Goal: Task Accomplishment & Management: Use online tool/utility

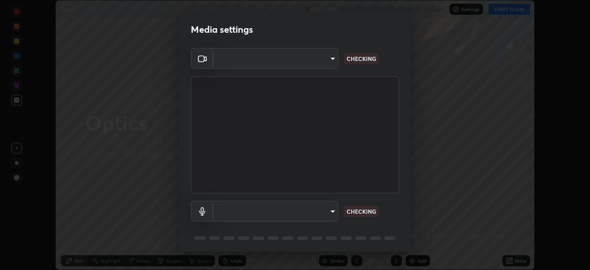
scroll to position [33, 0]
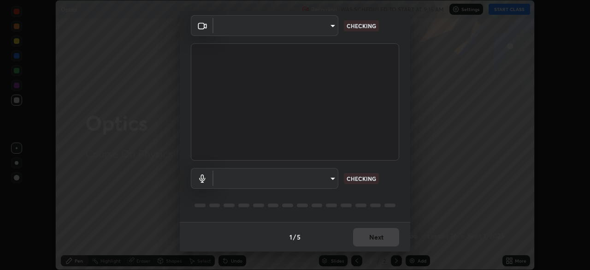
type input "0098613ca96d1cb365b3845fa694b9755ae94ec2d7c0f75973c998bbbf9ace16"
type input "communications"
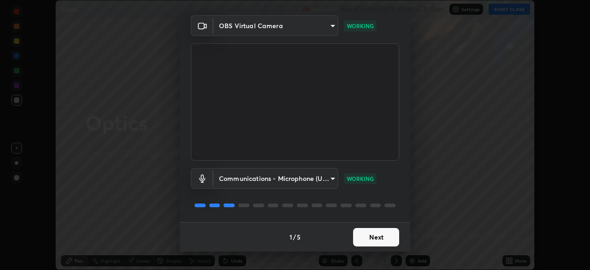
click at [377, 238] on button "Next" at bounding box center [376, 237] width 46 height 18
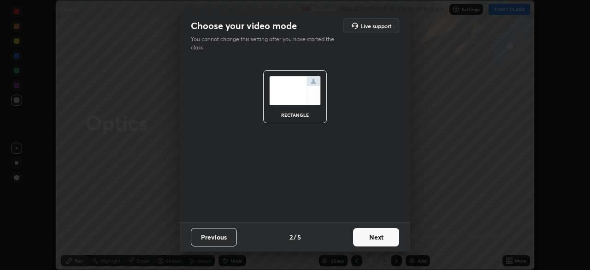
scroll to position [0, 0]
click at [381, 238] on button "Next" at bounding box center [376, 237] width 46 height 18
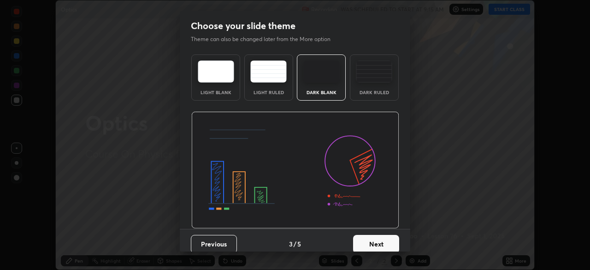
click at [380, 241] on button "Next" at bounding box center [376, 244] width 46 height 18
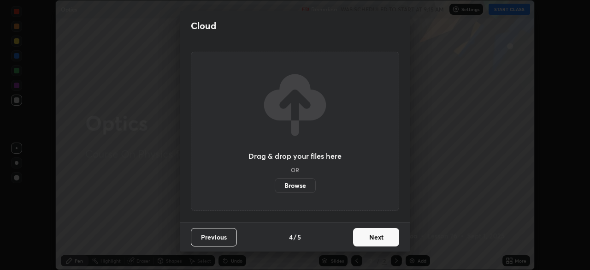
click at [381, 236] on button "Next" at bounding box center [376, 237] width 46 height 18
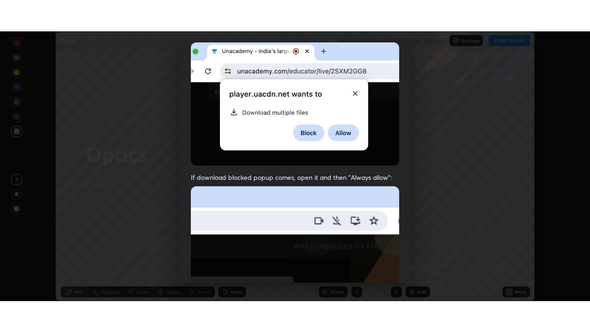
scroll to position [221, 0]
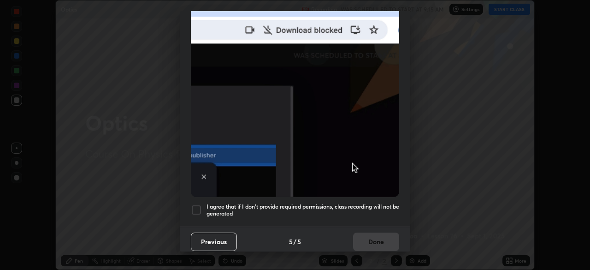
click at [354, 203] on h5 "I agree that if I don't provide required permissions, class recording will not …" at bounding box center [302, 210] width 193 height 14
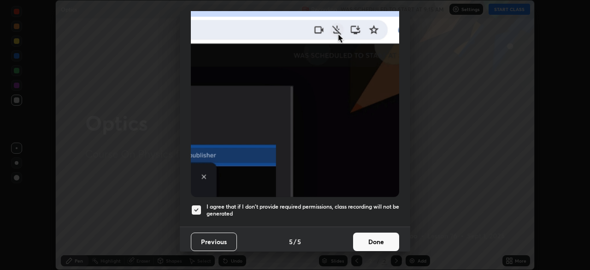
click at [375, 236] on button "Done" at bounding box center [376, 241] width 46 height 18
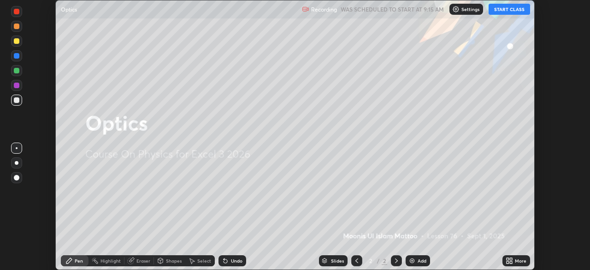
click at [419, 257] on div "Add" at bounding box center [417, 260] width 24 height 11
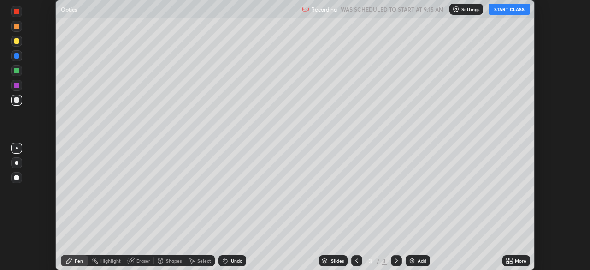
click at [516, 258] on div "More" at bounding box center [521, 260] width 12 height 5
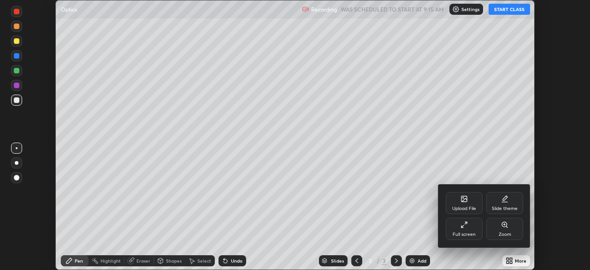
click at [466, 232] on div "Full screen" at bounding box center [463, 234] width 23 height 5
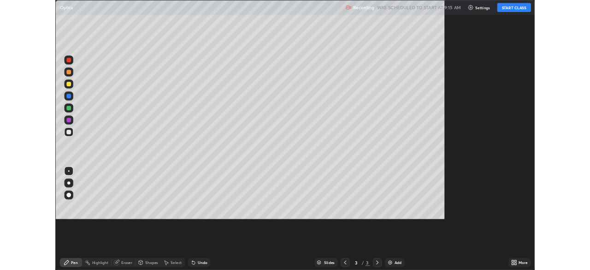
scroll to position [332, 590]
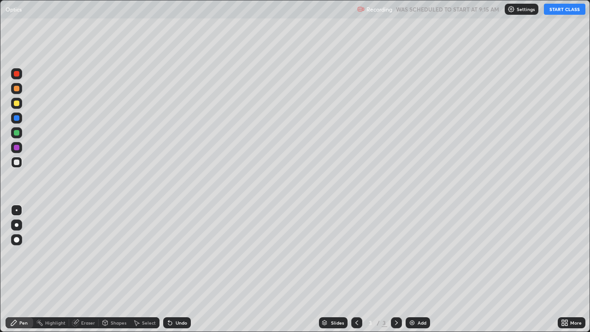
click at [565, 10] on button "START CLASS" at bounding box center [564, 9] width 41 height 11
click at [19, 269] on div "Pen" at bounding box center [23, 322] width 8 height 5
click at [18, 134] on div at bounding box center [17, 133] width 6 height 6
click at [179, 269] on div "Undo" at bounding box center [182, 322] width 12 height 5
click at [180, 269] on div "Undo" at bounding box center [177, 322] width 28 height 11
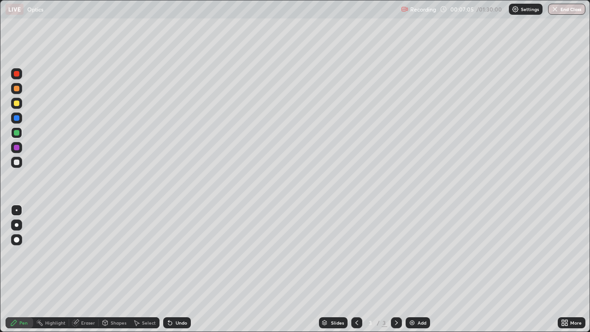
click at [179, 269] on div "Undo" at bounding box center [177, 322] width 28 height 11
click at [180, 269] on div "Undo" at bounding box center [177, 322] width 28 height 11
click at [178, 269] on div "Undo" at bounding box center [177, 322] width 28 height 11
click at [176, 269] on div "Undo" at bounding box center [177, 322] width 28 height 11
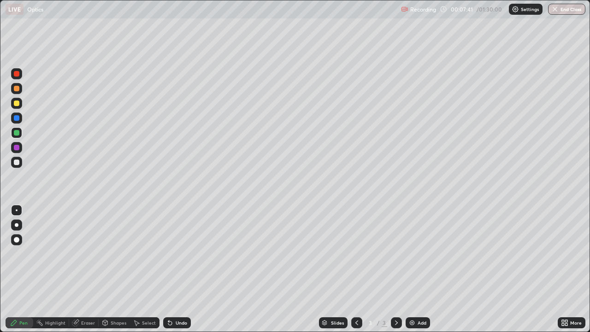
click at [17, 118] on div at bounding box center [17, 118] width 6 height 6
click at [17, 164] on div at bounding box center [17, 162] width 6 height 6
click at [111, 269] on div "Shapes" at bounding box center [119, 322] width 16 height 5
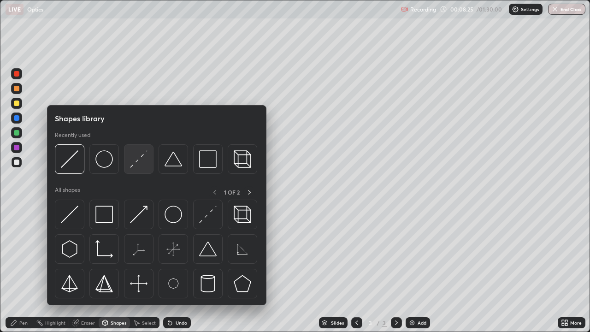
click at [135, 164] on img at bounding box center [139, 159] width 18 height 18
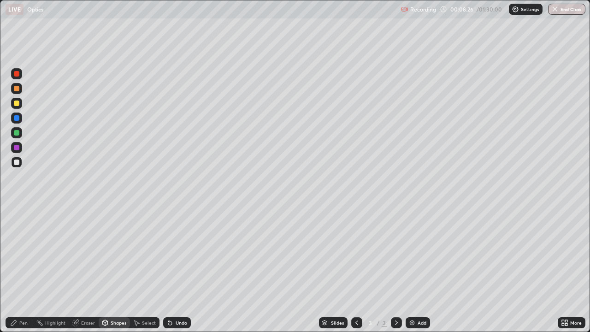
click at [116, 269] on div "Shapes" at bounding box center [119, 322] width 16 height 5
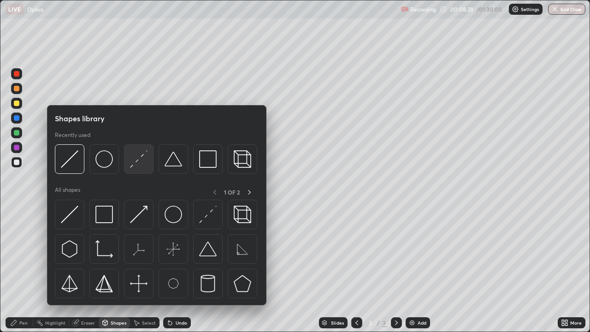
click at [137, 164] on img at bounding box center [139, 159] width 18 height 18
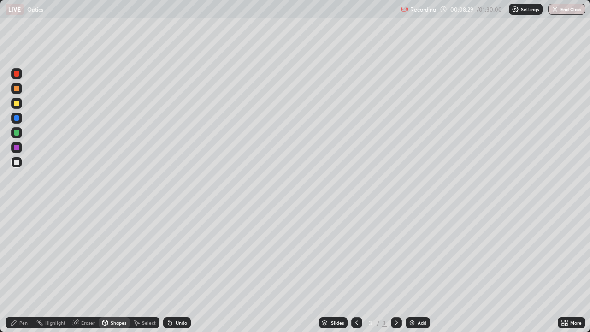
click at [24, 269] on div "Pen" at bounding box center [20, 322] width 28 height 11
click at [114, 269] on div "Shapes" at bounding box center [119, 322] width 16 height 5
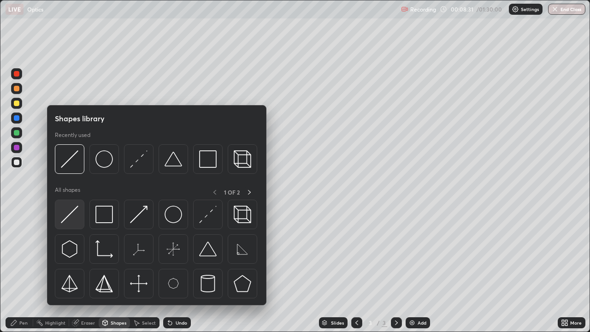
click at [74, 214] on img at bounding box center [70, 214] width 18 height 18
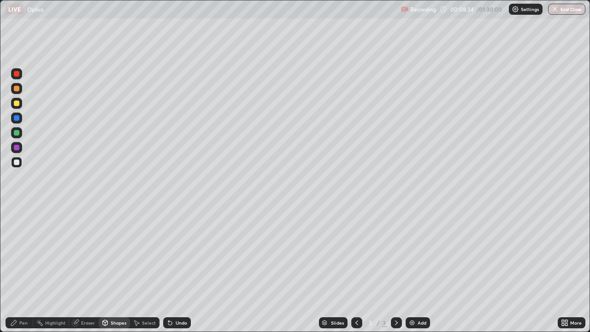
click at [26, 269] on div "Pen" at bounding box center [23, 322] width 8 height 5
click at [87, 269] on div "Eraser" at bounding box center [88, 322] width 14 height 5
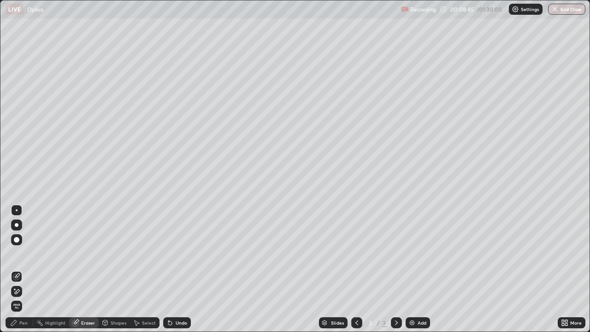
click at [20, 269] on div "Pen" at bounding box center [23, 322] width 8 height 5
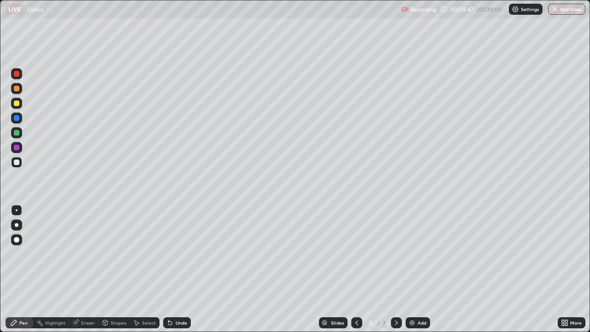
click at [112, 269] on div "Shapes" at bounding box center [119, 322] width 16 height 5
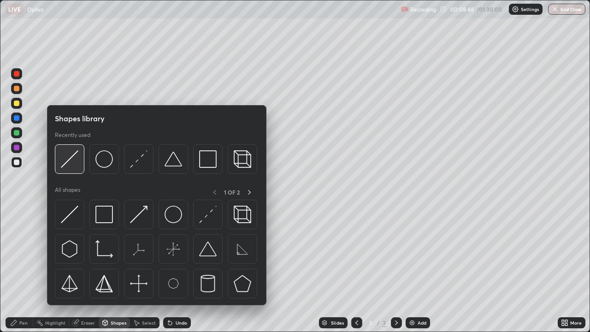
click at [69, 164] on img at bounding box center [70, 159] width 18 height 18
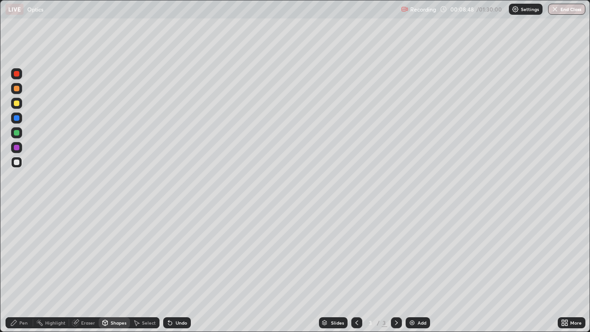
click at [17, 148] on div at bounding box center [17, 148] width 6 height 6
click at [118, 269] on div "Shapes" at bounding box center [119, 322] width 16 height 5
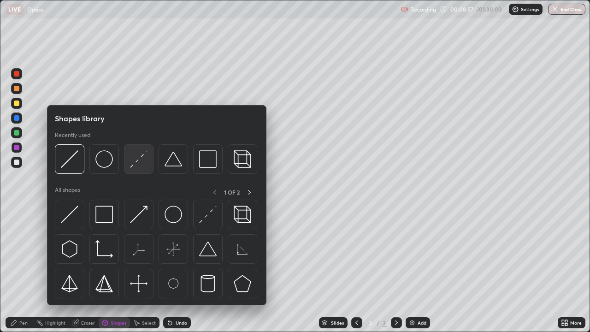
click at [138, 165] on img at bounding box center [139, 159] width 18 height 18
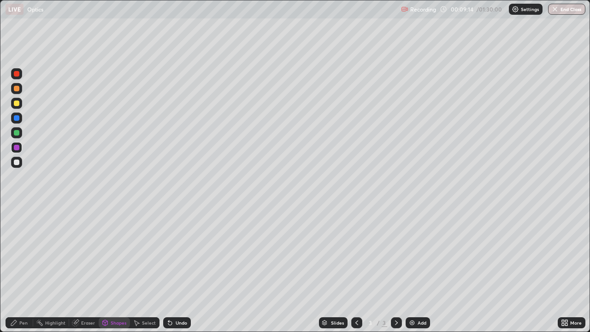
click at [17, 135] on div at bounding box center [17, 133] width 6 height 6
click at [17, 106] on div at bounding box center [17, 103] width 6 height 6
click at [111, 269] on div "Shapes" at bounding box center [119, 322] width 16 height 5
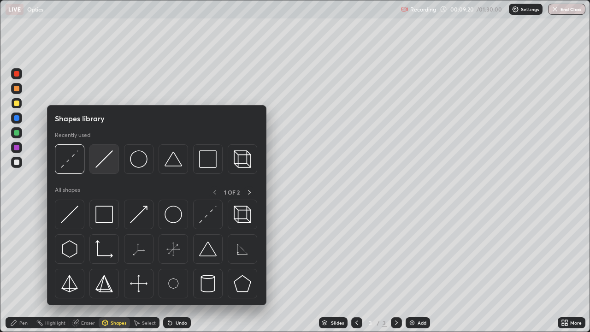
click at [104, 159] on img at bounding box center [104, 159] width 18 height 18
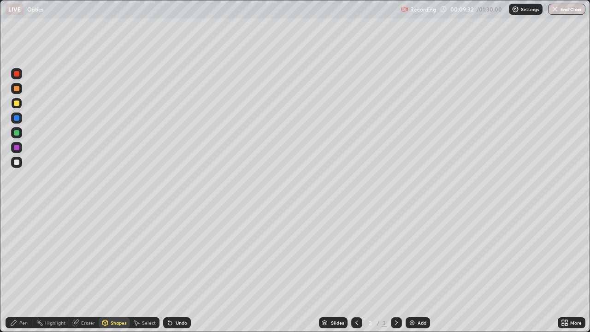
click at [19, 269] on div "Pen" at bounding box center [23, 322] width 8 height 5
click at [17, 163] on div at bounding box center [17, 162] width 6 height 6
click at [18, 90] on div at bounding box center [17, 89] width 6 height 6
click at [23, 269] on div "Pen" at bounding box center [23, 322] width 8 height 5
click at [18, 162] on div at bounding box center [17, 162] width 6 height 6
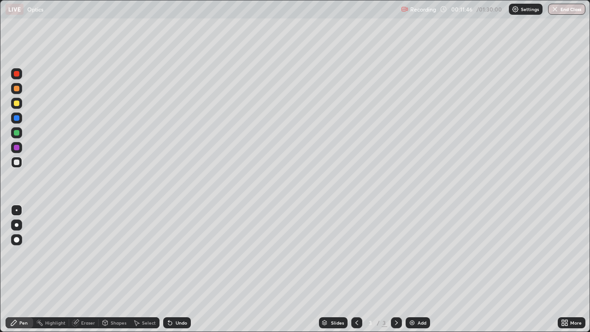
click at [19, 149] on div at bounding box center [16, 147] width 11 height 11
click at [120, 269] on div "Shapes" at bounding box center [119, 322] width 16 height 5
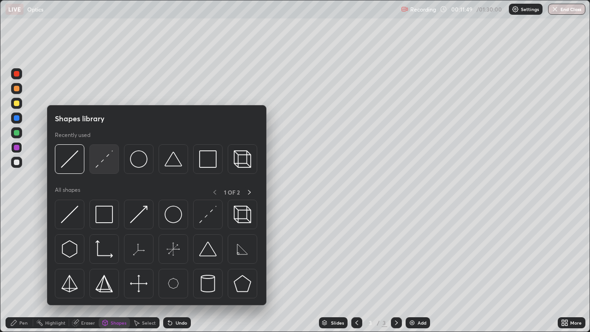
click at [108, 162] on img at bounding box center [104, 159] width 18 height 18
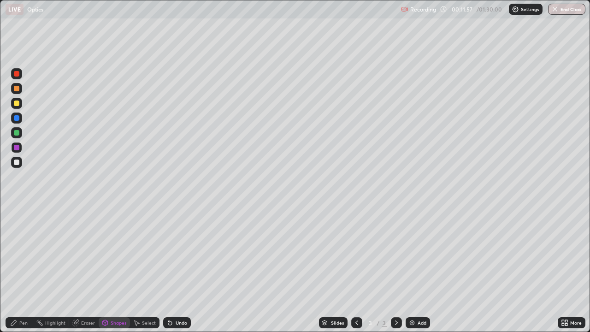
click at [23, 269] on div "Pen" at bounding box center [20, 322] width 28 height 11
click at [18, 117] on div at bounding box center [17, 118] width 6 height 6
click at [409, 269] on img at bounding box center [411, 322] width 7 height 7
click at [356, 269] on icon at bounding box center [356, 322] width 7 height 7
click at [395, 269] on icon at bounding box center [396, 322] width 7 height 7
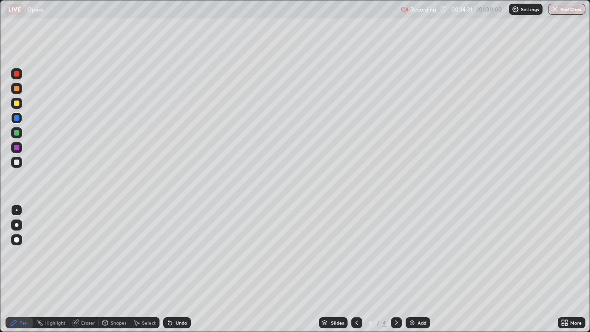
click at [356, 269] on icon at bounding box center [356, 322] width 7 height 7
click at [396, 269] on icon at bounding box center [396, 322] width 7 height 7
click at [355, 269] on icon at bounding box center [356, 322] width 7 height 7
click at [395, 269] on icon at bounding box center [396, 322] width 7 height 7
click at [355, 269] on icon at bounding box center [356, 322] width 7 height 7
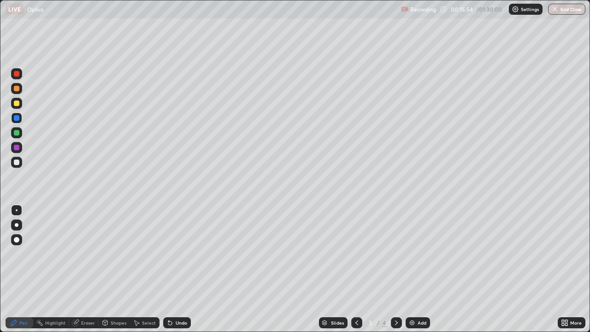
click at [393, 269] on div at bounding box center [396, 322] width 11 height 11
click at [352, 269] on div at bounding box center [356, 322] width 11 height 11
click at [394, 269] on icon at bounding box center [396, 322] width 7 height 7
click at [356, 269] on icon at bounding box center [356, 322] width 7 height 7
click at [395, 269] on icon at bounding box center [396, 322] width 7 height 7
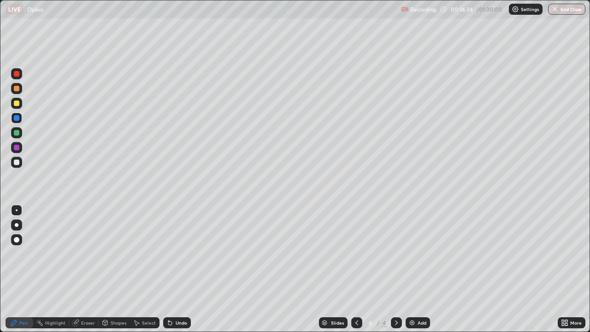
click at [19, 76] on div at bounding box center [16, 73] width 11 height 11
click at [184, 269] on div "Undo" at bounding box center [182, 322] width 12 height 5
click at [179, 269] on div "Undo" at bounding box center [182, 322] width 12 height 5
click at [17, 164] on div at bounding box center [17, 162] width 6 height 6
click at [180, 269] on div "Undo" at bounding box center [182, 322] width 12 height 5
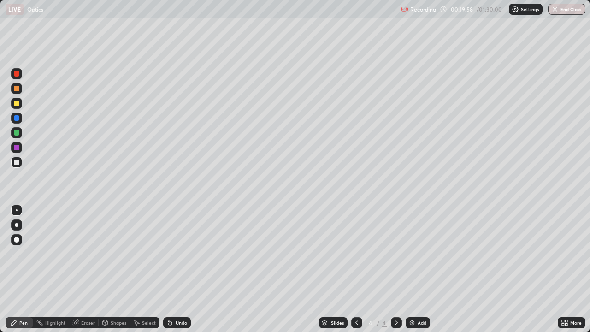
click at [358, 269] on icon at bounding box center [356, 322] width 7 height 7
click at [18, 76] on div at bounding box center [17, 74] width 6 height 6
click at [394, 269] on icon at bounding box center [396, 322] width 7 height 7
click at [355, 269] on icon at bounding box center [356, 322] width 7 height 7
click at [395, 269] on icon at bounding box center [396, 322] width 7 height 7
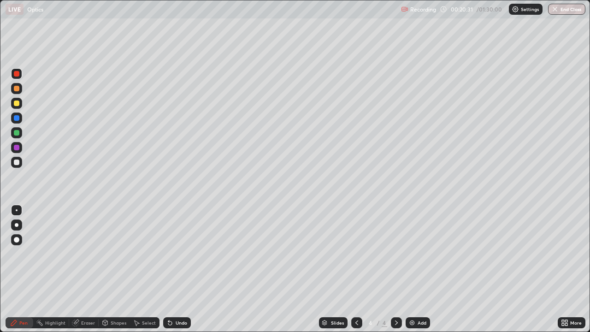
click at [355, 269] on icon at bounding box center [356, 322] width 3 height 5
click at [395, 269] on icon at bounding box center [396, 322] width 7 height 7
click at [356, 269] on icon at bounding box center [356, 322] width 7 height 7
click at [396, 269] on div at bounding box center [396, 322] width 11 height 11
click at [356, 269] on icon at bounding box center [356, 322] width 7 height 7
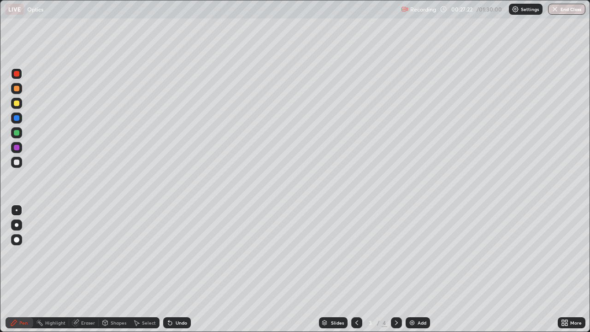
click at [394, 269] on icon at bounding box center [396, 322] width 7 height 7
click at [355, 269] on icon at bounding box center [356, 322] width 3 height 5
click at [394, 269] on icon at bounding box center [396, 322] width 7 height 7
click at [417, 269] on div "Add" at bounding box center [421, 322] width 9 height 5
click at [115, 269] on div "Shapes" at bounding box center [119, 322] width 16 height 5
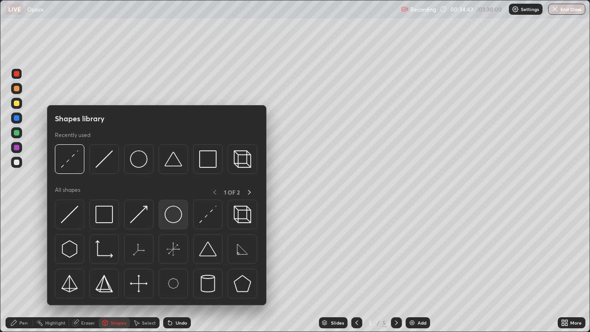
click at [170, 211] on img at bounding box center [173, 214] width 18 height 18
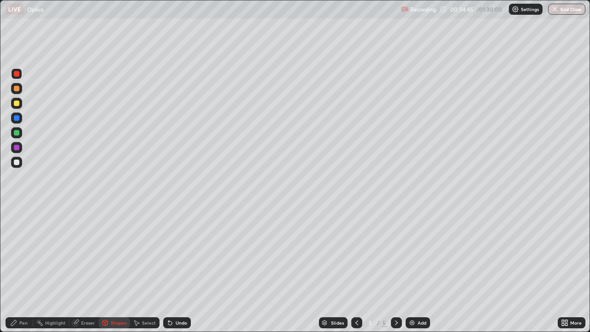
click at [21, 269] on div "Pen" at bounding box center [23, 322] width 8 height 5
click at [16, 131] on div at bounding box center [17, 133] width 6 height 6
click at [21, 148] on div at bounding box center [16, 147] width 11 height 11
click at [17, 103] on div at bounding box center [17, 103] width 6 height 6
click at [354, 269] on icon at bounding box center [356, 322] width 7 height 7
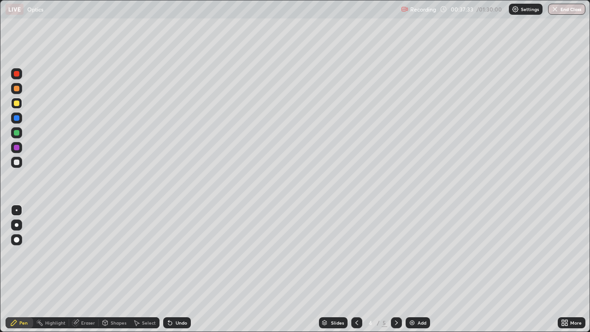
click at [357, 269] on div at bounding box center [356, 322] width 11 height 11
click at [395, 269] on icon at bounding box center [396, 322] width 7 height 7
click at [395, 269] on div at bounding box center [396, 322] width 11 height 11
click at [15, 161] on div at bounding box center [17, 162] width 6 height 6
click at [409, 269] on img at bounding box center [411, 322] width 7 height 7
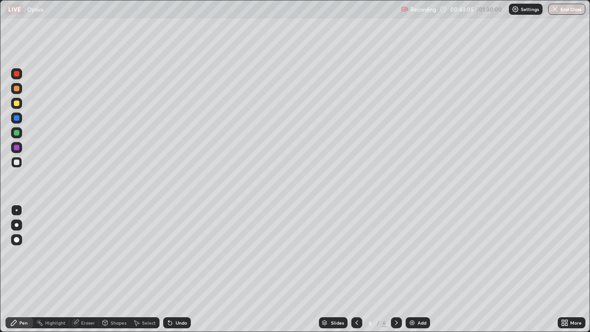
click at [181, 269] on div "Undo" at bounding box center [182, 322] width 12 height 5
click at [142, 269] on div "Select" at bounding box center [149, 322] width 14 height 5
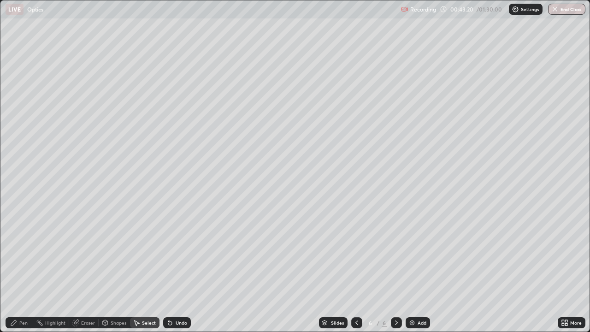
click at [116, 269] on div "Shapes" at bounding box center [114, 322] width 31 height 11
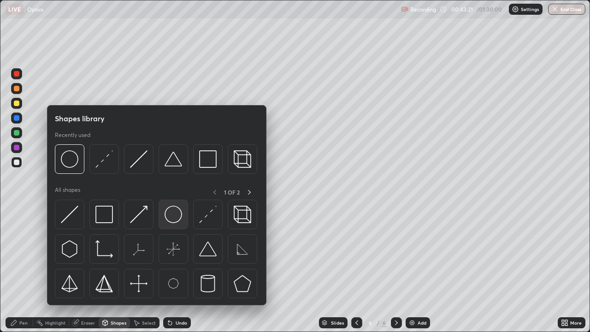
click at [176, 218] on img at bounding box center [173, 214] width 18 height 18
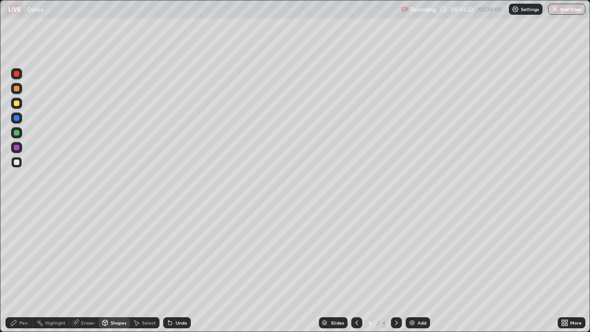
click at [21, 269] on div "Pen" at bounding box center [23, 322] width 8 height 5
click at [17, 148] on div at bounding box center [17, 148] width 6 height 6
click at [114, 269] on div "Shapes" at bounding box center [119, 322] width 16 height 5
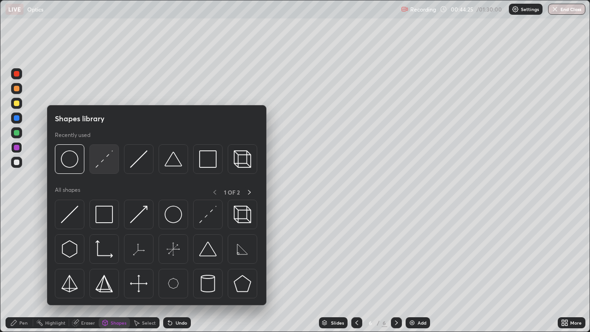
click at [105, 162] on img at bounding box center [104, 159] width 18 height 18
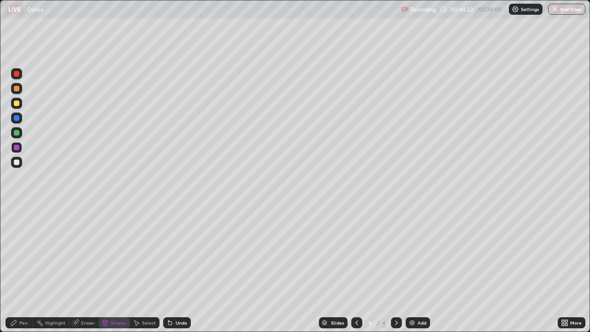
click at [18, 103] on div at bounding box center [17, 103] width 6 height 6
click at [17, 163] on div at bounding box center [17, 162] width 6 height 6
click at [18, 105] on div at bounding box center [17, 103] width 6 height 6
click at [14, 269] on icon at bounding box center [13, 322] width 7 height 7
click at [111, 269] on div "Shapes" at bounding box center [119, 322] width 16 height 5
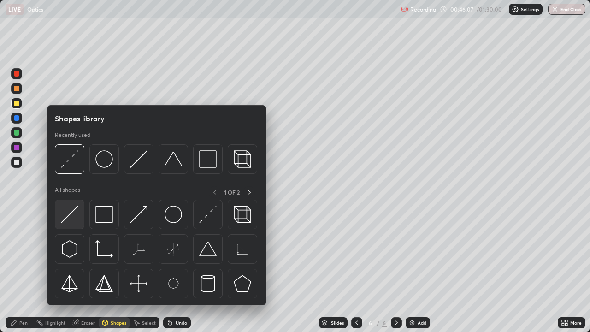
click at [71, 213] on img at bounding box center [70, 214] width 18 height 18
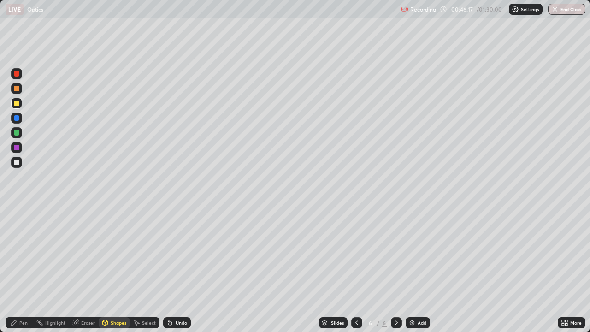
click at [22, 269] on div "Pen" at bounding box center [23, 322] width 8 height 5
click at [16, 132] on div at bounding box center [17, 133] width 6 height 6
click at [17, 104] on div at bounding box center [17, 103] width 6 height 6
click at [17, 135] on div at bounding box center [17, 133] width 6 height 6
click at [17, 149] on div at bounding box center [17, 148] width 6 height 6
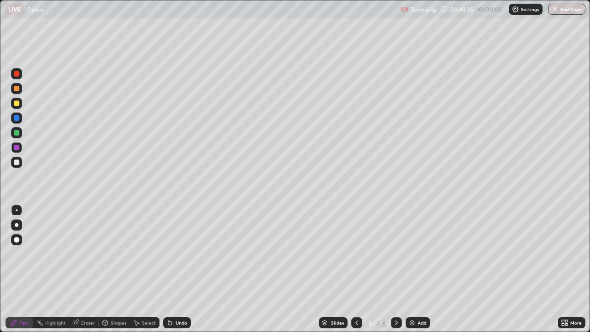
click at [412, 269] on img at bounding box center [411, 322] width 7 height 7
click at [356, 269] on icon at bounding box center [356, 322] width 7 height 7
click at [394, 269] on icon at bounding box center [396, 322] width 7 height 7
click at [356, 269] on icon at bounding box center [356, 322] width 7 height 7
click at [396, 269] on icon at bounding box center [396, 322] width 7 height 7
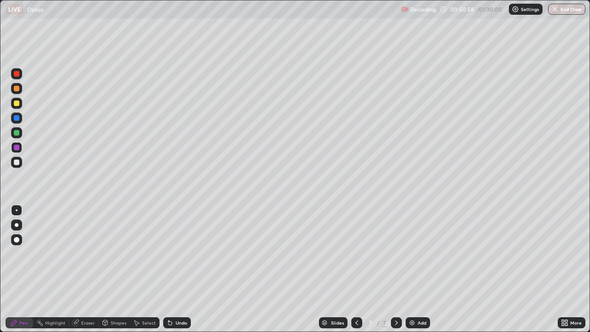
click at [18, 269] on div "Pen" at bounding box center [20, 322] width 28 height 11
click at [18, 164] on div at bounding box center [17, 162] width 6 height 6
click at [352, 269] on div at bounding box center [356, 322] width 11 height 11
click at [396, 269] on icon at bounding box center [396, 322] width 7 height 7
click at [355, 269] on icon at bounding box center [356, 322] width 7 height 7
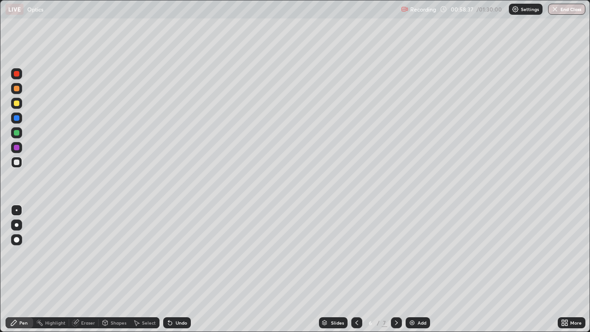
click at [396, 269] on icon at bounding box center [396, 322] width 7 height 7
click at [411, 269] on img at bounding box center [411, 322] width 7 height 7
click at [116, 269] on div "Shapes" at bounding box center [119, 322] width 16 height 5
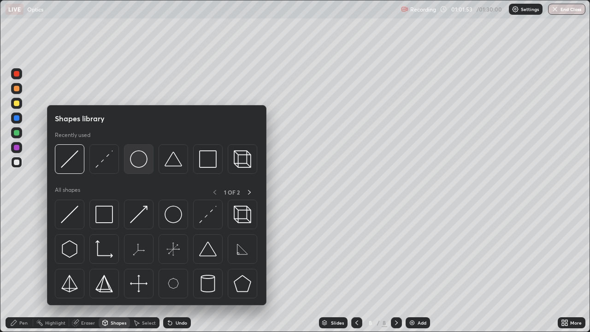
click at [143, 164] on img at bounding box center [139, 159] width 18 height 18
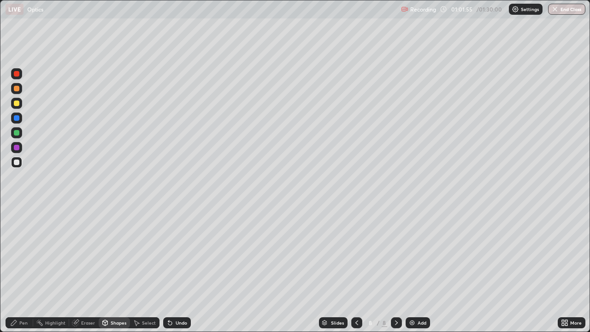
click at [21, 269] on div "Pen" at bounding box center [20, 322] width 28 height 11
click at [16, 147] on div at bounding box center [17, 148] width 6 height 6
click at [19, 135] on div at bounding box center [16, 132] width 11 height 11
click at [89, 269] on div "Eraser" at bounding box center [88, 322] width 14 height 5
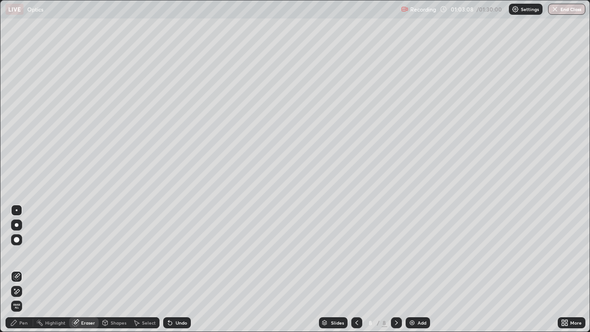
click at [17, 269] on div "Pen" at bounding box center [20, 322] width 28 height 11
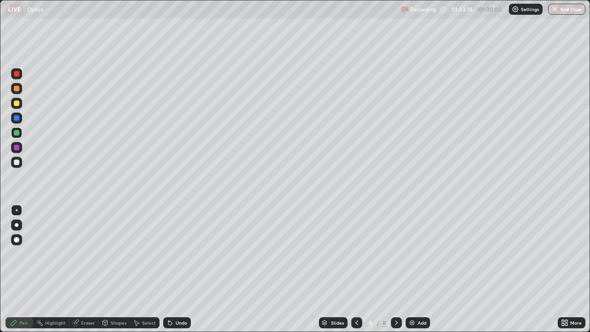
click at [17, 118] on div at bounding box center [17, 118] width 6 height 6
click at [18, 103] on div at bounding box center [17, 103] width 6 height 6
click at [17, 90] on div at bounding box center [17, 89] width 6 height 6
click at [18, 134] on div at bounding box center [17, 133] width 6 height 6
click at [417, 269] on div "Add" at bounding box center [421, 322] width 9 height 5
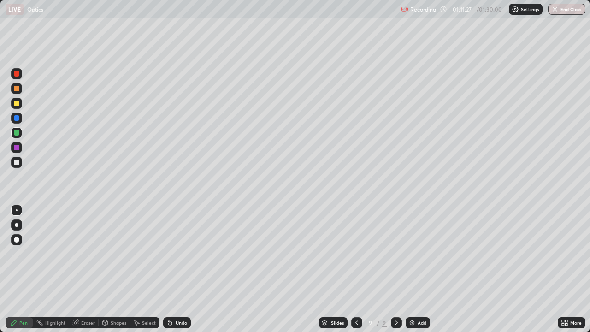
click at [18, 134] on div at bounding box center [17, 133] width 6 height 6
click at [18, 104] on div at bounding box center [17, 103] width 6 height 6
click at [180, 269] on div "Undo" at bounding box center [182, 322] width 12 height 5
click at [117, 269] on div "Shapes" at bounding box center [119, 322] width 16 height 5
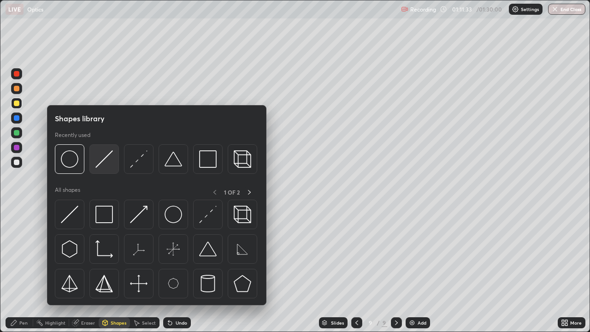
click at [104, 162] on img at bounding box center [104, 159] width 18 height 18
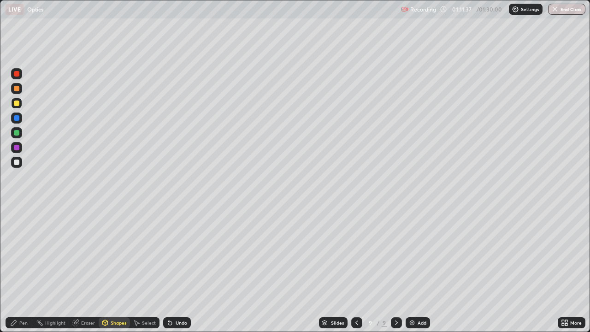
click at [23, 269] on div "Pen" at bounding box center [20, 322] width 28 height 11
click at [17, 162] on div at bounding box center [17, 162] width 6 height 6
click at [17, 147] on div at bounding box center [17, 148] width 6 height 6
click at [17, 120] on div at bounding box center [17, 118] width 6 height 6
click at [16, 132] on div at bounding box center [17, 133] width 6 height 6
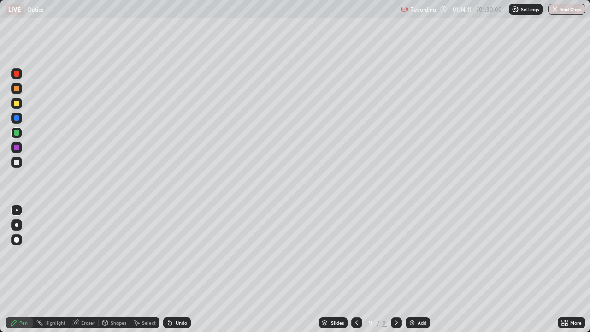
click at [16, 101] on div at bounding box center [17, 103] width 6 height 6
click at [417, 269] on div "Add" at bounding box center [421, 322] width 9 height 5
click at [357, 269] on icon at bounding box center [355, 322] width 7 height 7
click at [396, 269] on icon at bounding box center [396, 322] width 7 height 7
click at [563, 10] on button "End Class" at bounding box center [566, 9] width 37 height 11
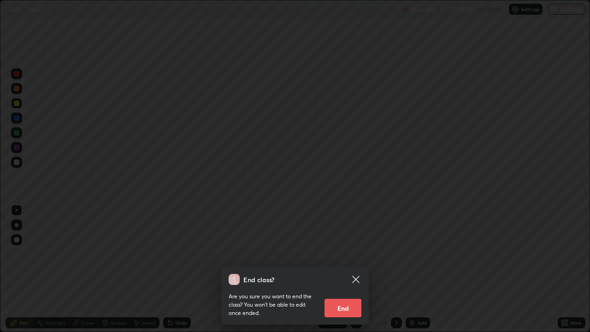
click at [351, 269] on button "End" at bounding box center [342, 308] width 37 height 18
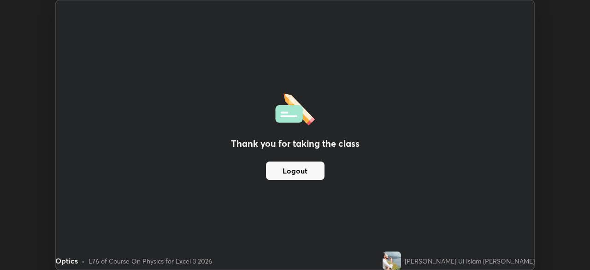
scroll to position [45804, 45484]
